Goal: Entertainment & Leisure: Consume media (video, audio)

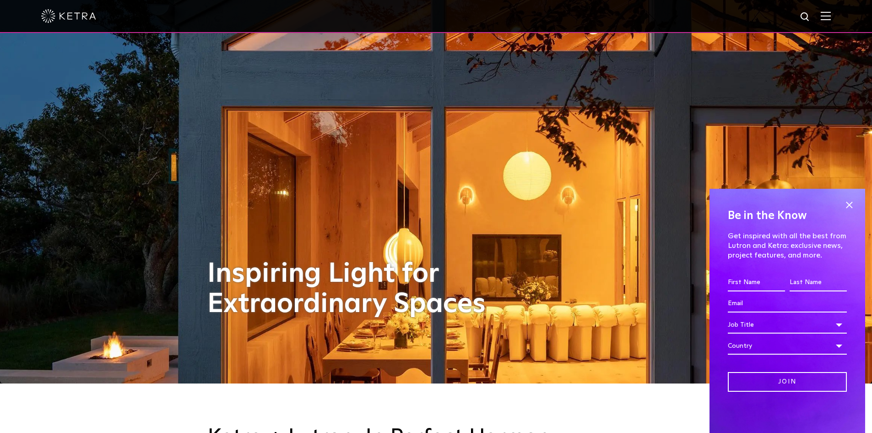
scroll to position [46, 0]
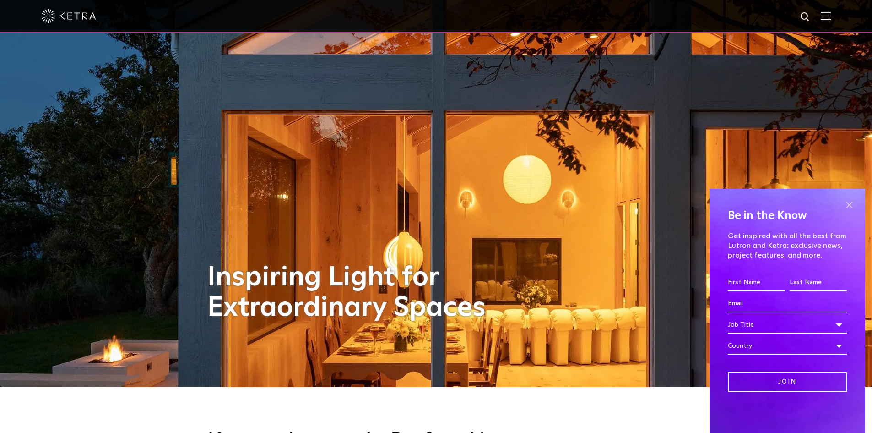
click at [843, 199] on span at bounding box center [850, 205] width 14 height 14
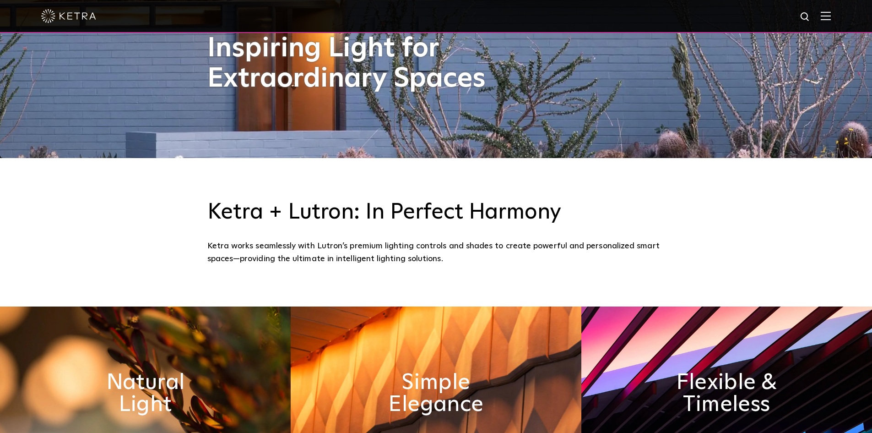
scroll to position [0, 0]
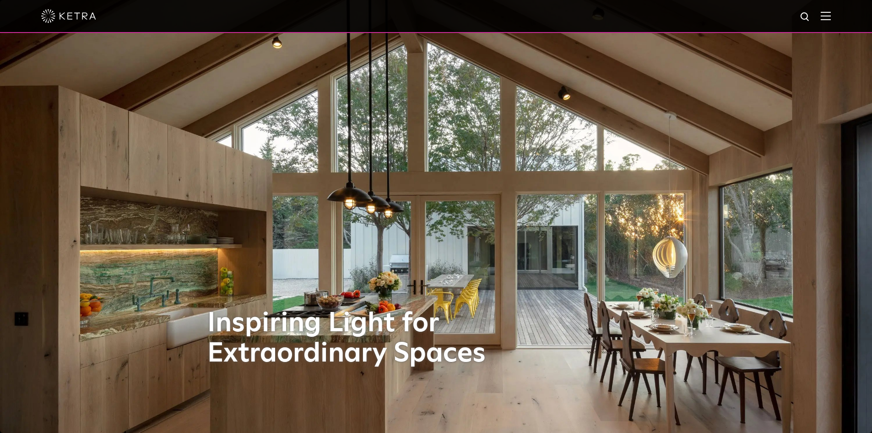
click at [831, 16] on img at bounding box center [826, 15] width 10 height 9
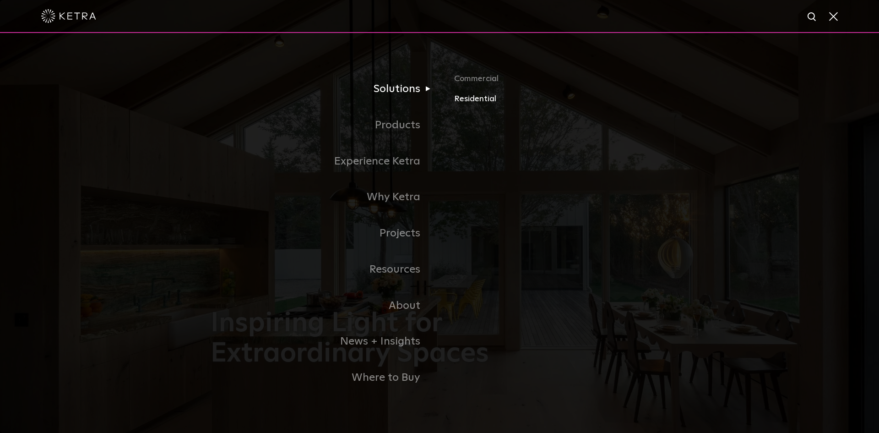
click at [476, 102] on link "Residential" at bounding box center [561, 99] width 214 height 13
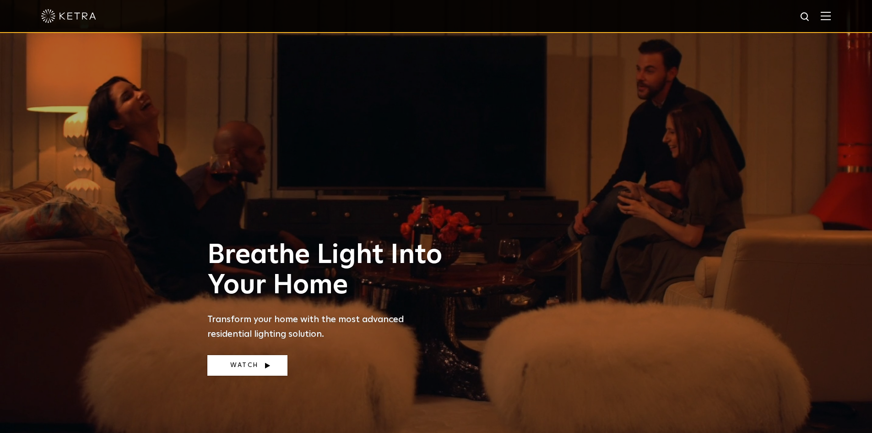
click at [266, 370] on link "Watch" at bounding box center [247, 365] width 80 height 21
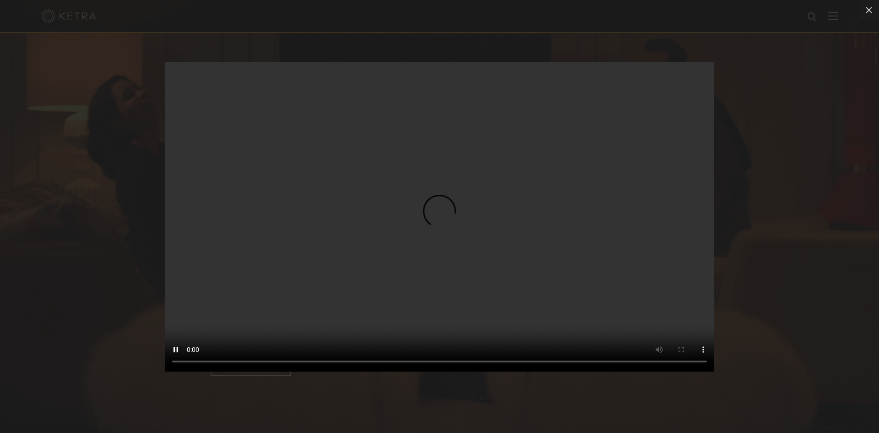
click at [102, 239] on div "Your browser doesn't support HTML5 video" at bounding box center [439, 216] width 879 height 433
